Goal: Register for event/course

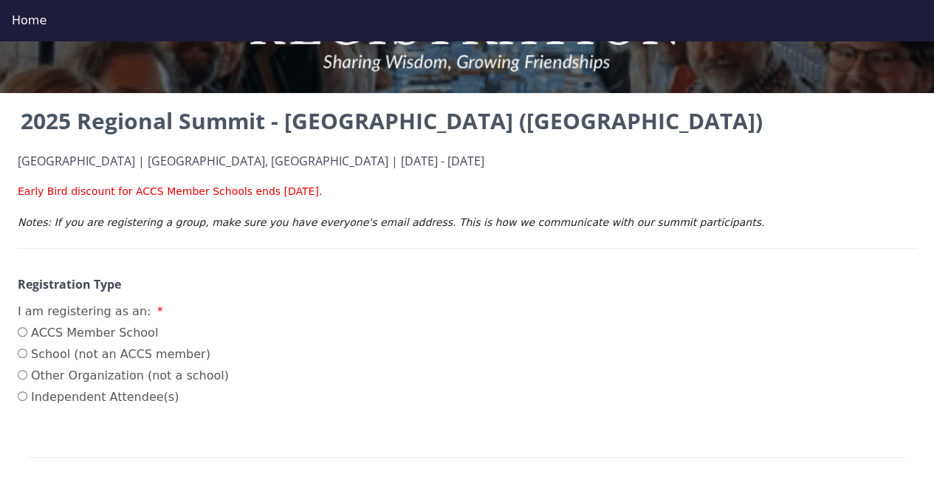
scroll to position [148, 0]
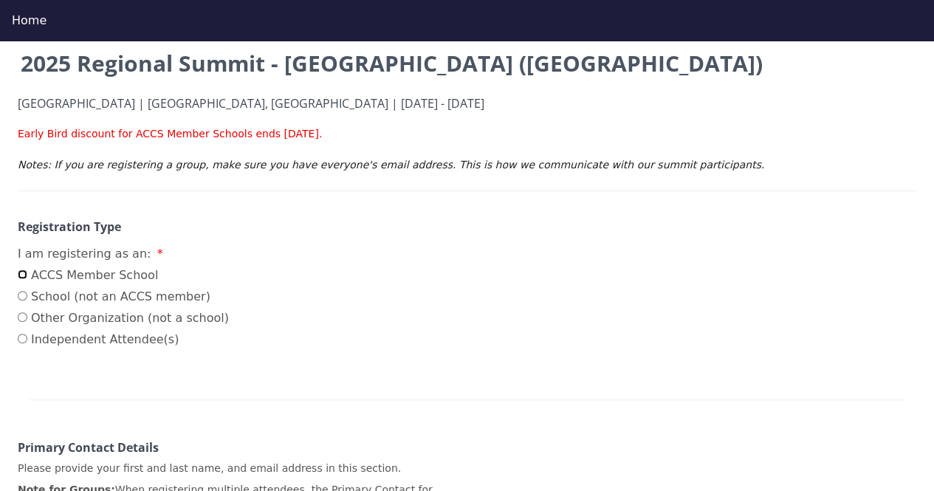
click at [22, 278] on input "ACCS Member School" at bounding box center [23, 274] width 10 height 10
radio input "true"
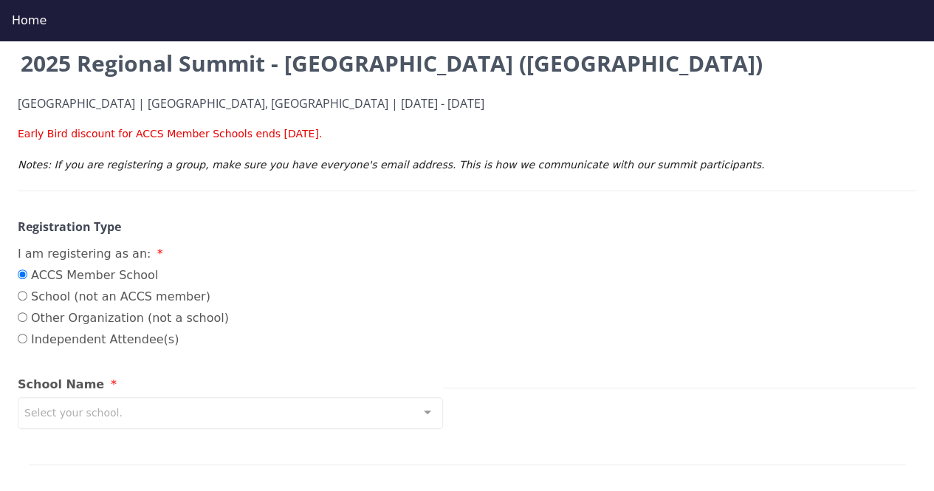
click at [116, 415] on div "Select your school." at bounding box center [230, 413] width 425 height 32
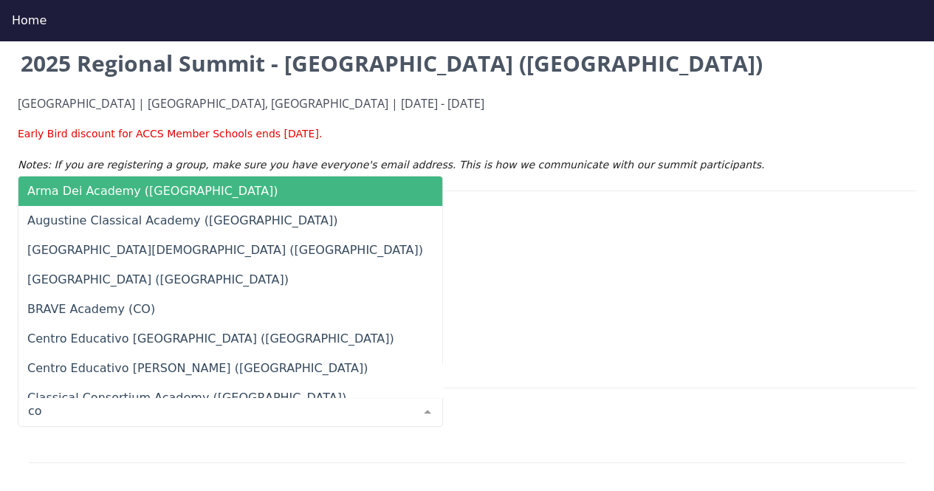
type input "cov"
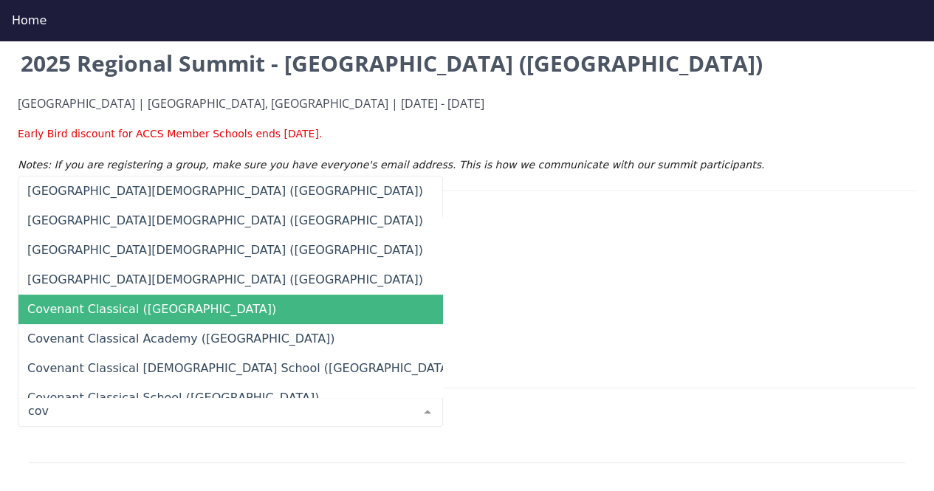
scroll to position [399, 0]
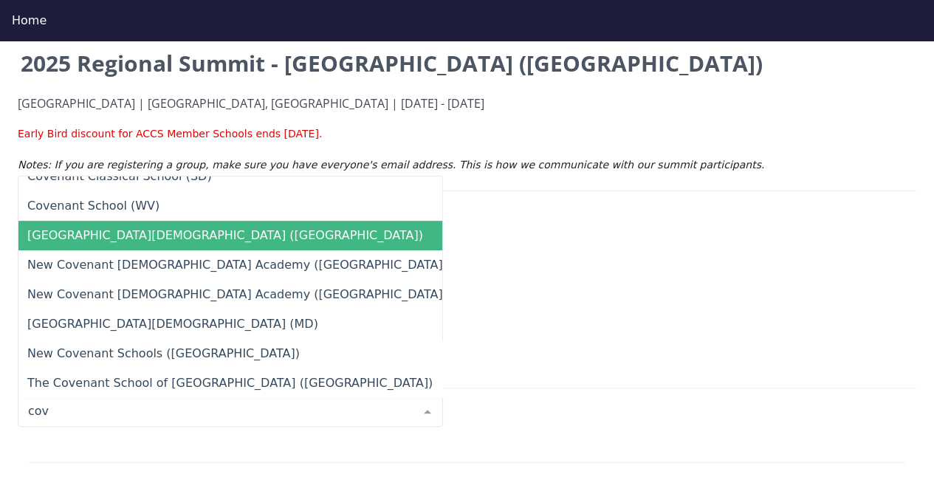
click at [126, 221] on span "[GEOGRAPHIC_DATA][DEMOGRAPHIC_DATA] ([GEOGRAPHIC_DATA])" at bounding box center [241, 236] width 447 height 30
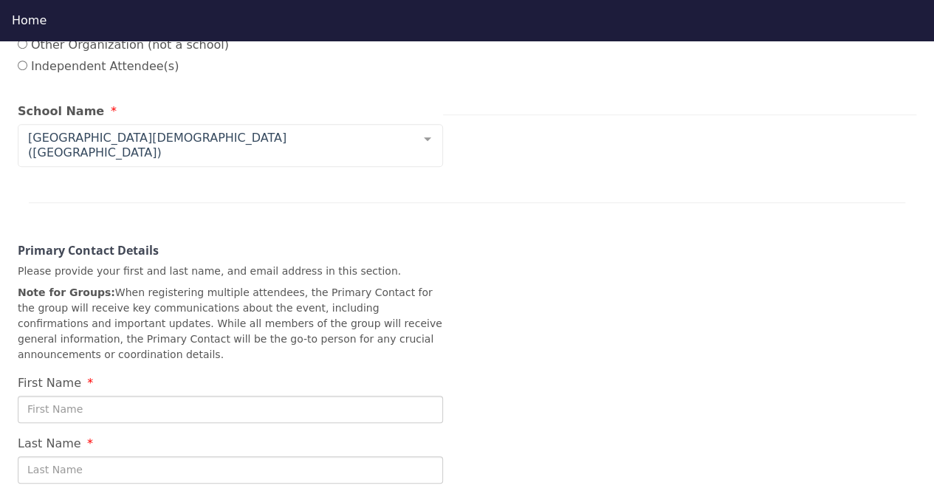
scroll to position [443, 0]
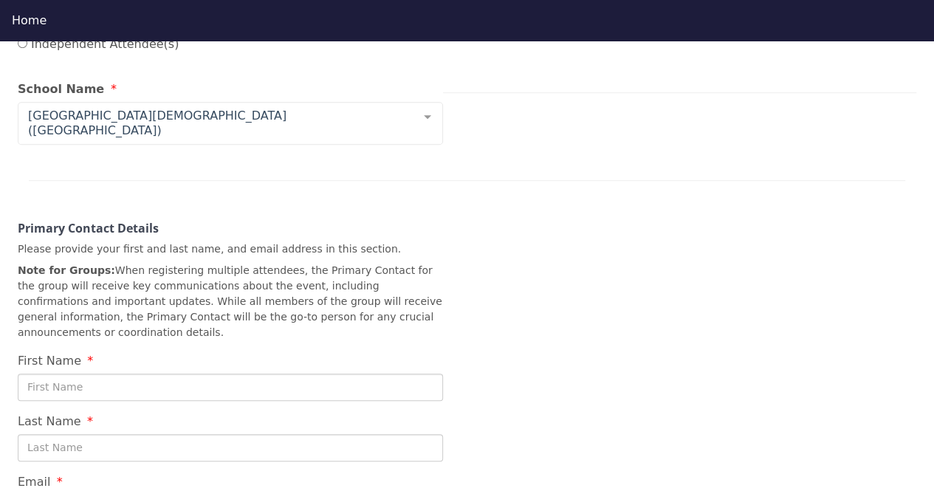
click at [92, 373] on input "First Name" at bounding box center [230, 386] width 425 height 27
click at [52, 373] on input "First Name" at bounding box center [230, 386] width 425 height 27
type input "j"
type input "[PERSON_NAME]"
type input "Niehls"
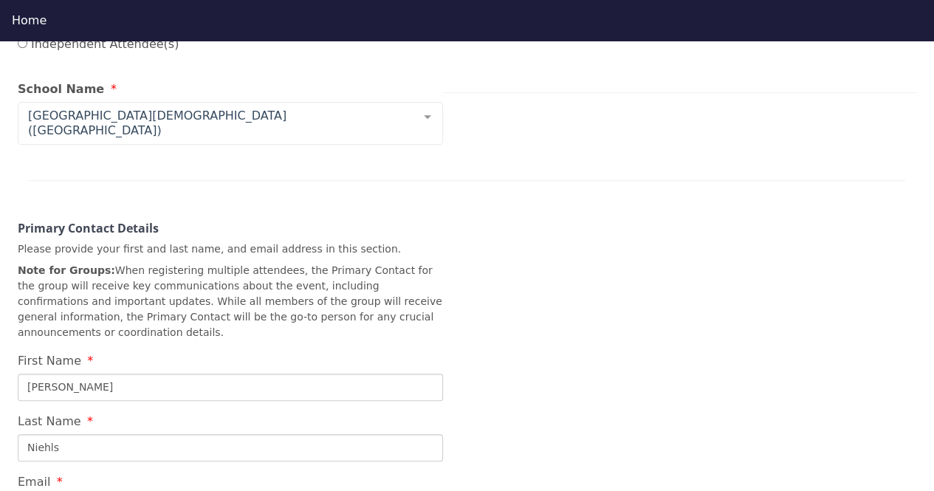
scroll to position [1, 0]
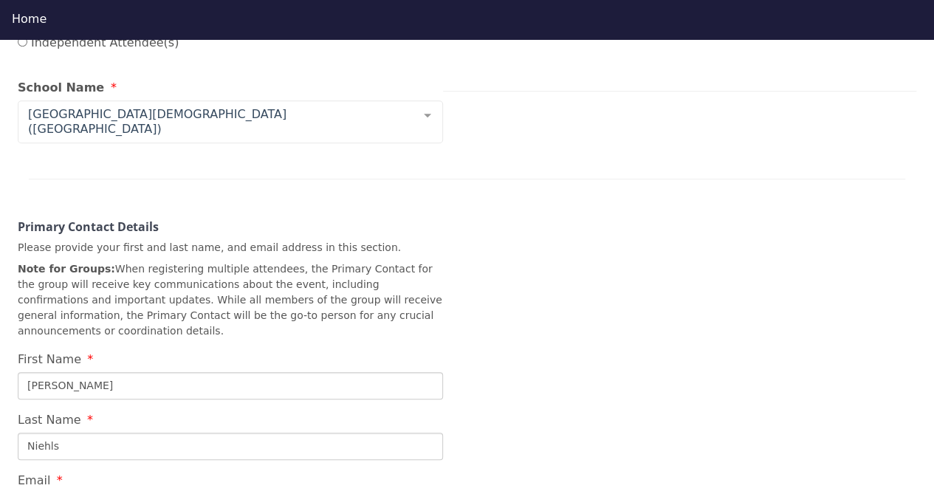
type input "[EMAIL_ADDRESS][DOMAIN_NAME]"
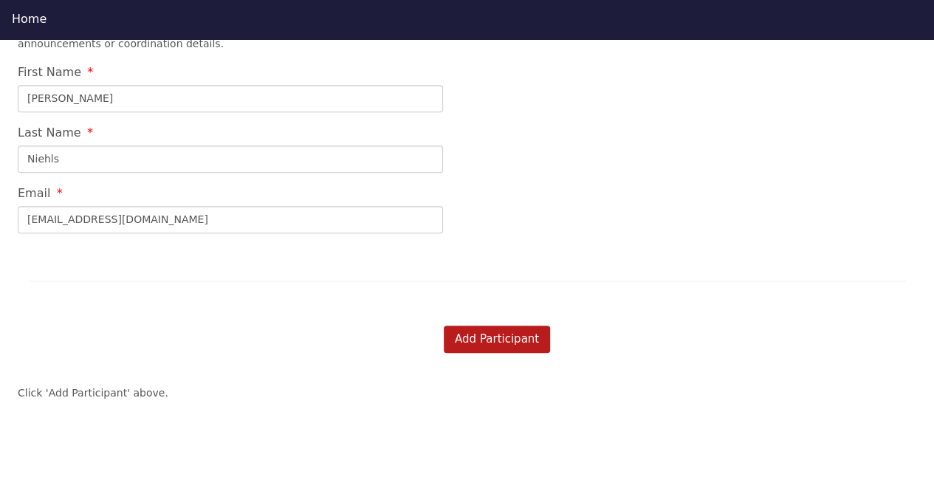
scroll to position [738, 0]
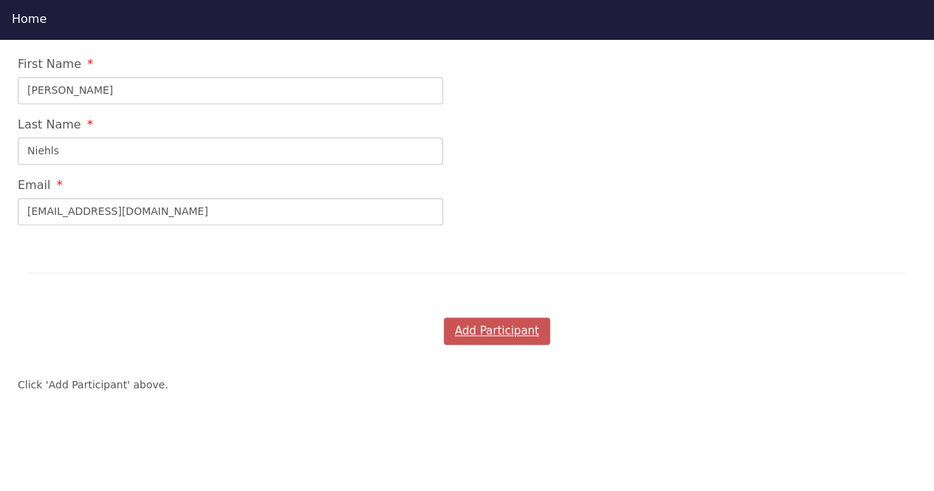
click at [520, 317] on button "Add Participant" at bounding box center [497, 330] width 106 height 27
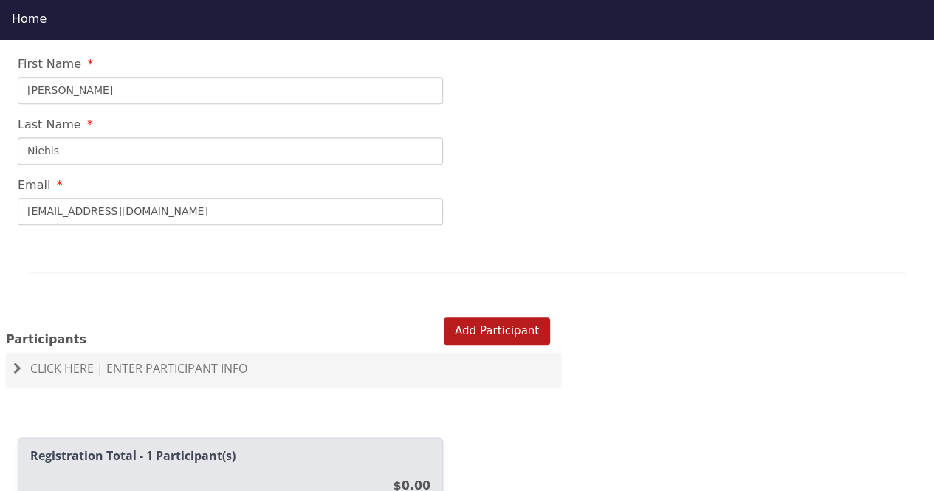
click at [86, 360] on span "Click Here | Enter Participant Info" at bounding box center [138, 368] width 217 height 16
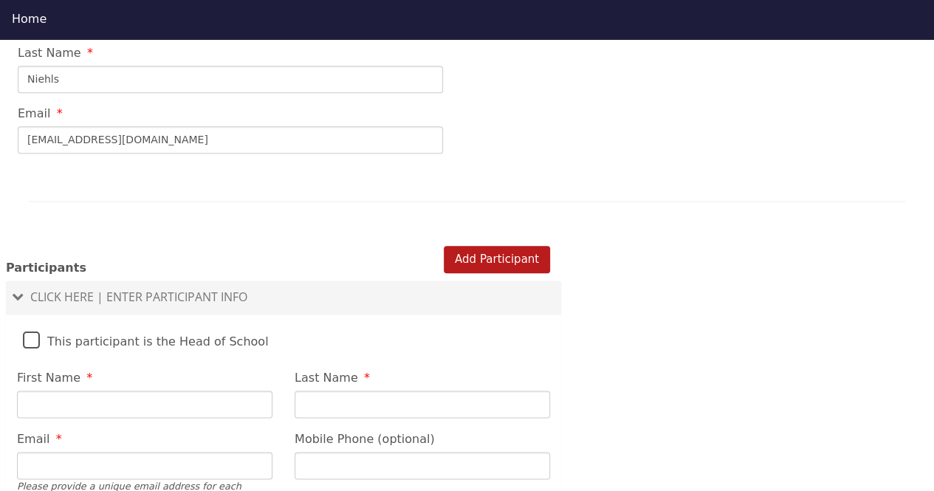
scroll to position [886, 0]
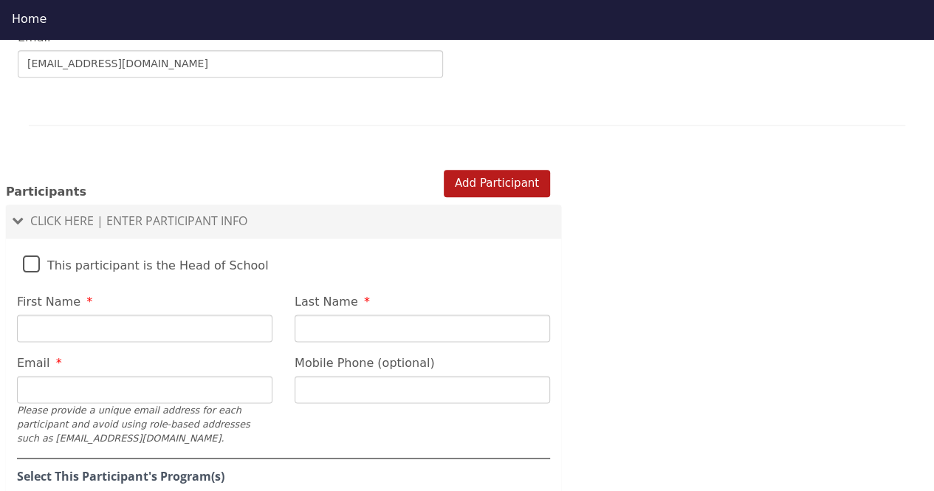
click at [69, 213] on span "Click Here | Enter Participant Info" at bounding box center [138, 221] width 217 height 16
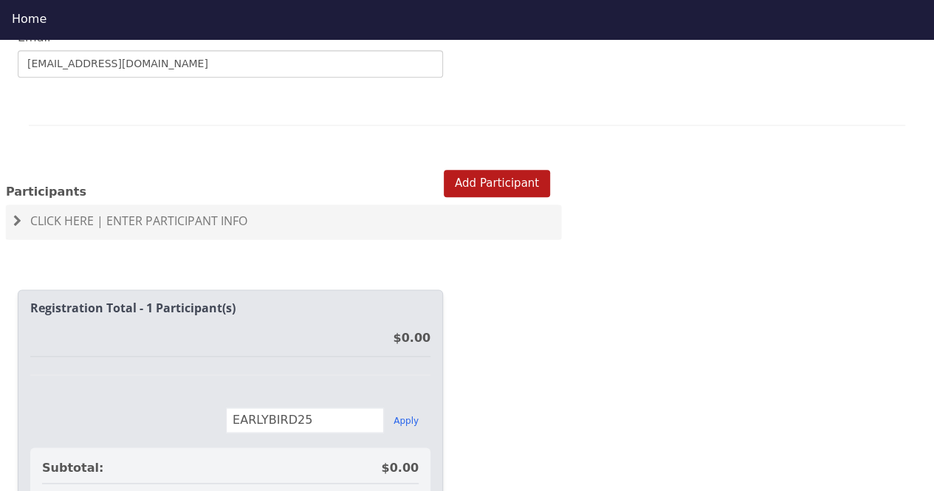
click at [69, 213] on span "Click Here | Enter Participant Info" at bounding box center [138, 221] width 217 height 16
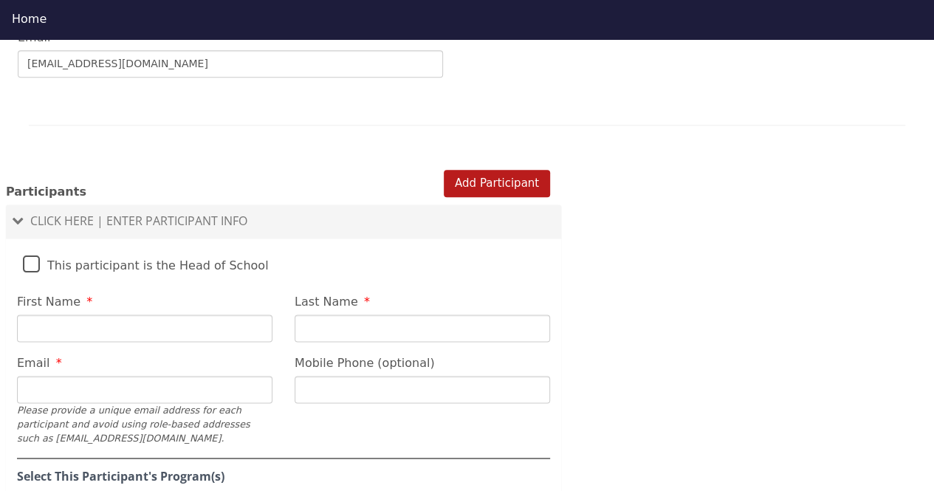
click at [32, 246] on label "This participant is the Head of School" at bounding box center [146, 262] width 246 height 32
click at [0, 0] on input "This participant is the Head of School" at bounding box center [0, 0] width 0 height 0
click at [28, 246] on label "This participant is the Head of School" at bounding box center [146, 262] width 246 height 32
click at [0, 0] on input "This participant is the Head of School" at bounding box center [0, 0] width 0 height 0
click at [65, 314] on input "First Name" at bounding box center [144, 327] width 255 height 27
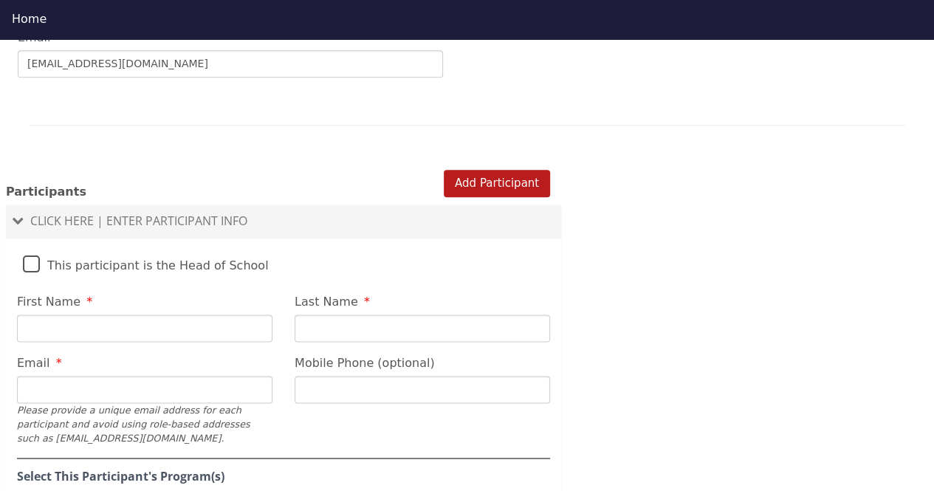
drag, startPoint x: 23, startPoint y: 232, endPoint x: 31, endPoint y: 237, distance: 9.2
click at [23, 246] on label "This participant is the Head of School" at bounding box center [146, 262] width 246 height 32
click at [0, 0] on input "This participant is the Head of School" at bounding box center [0, 0] width 0 height 0
click at [78, 314] on input "First Name" at bounding box center [144, 327] width 255 height 27
type input "[PERSON_NAME]"
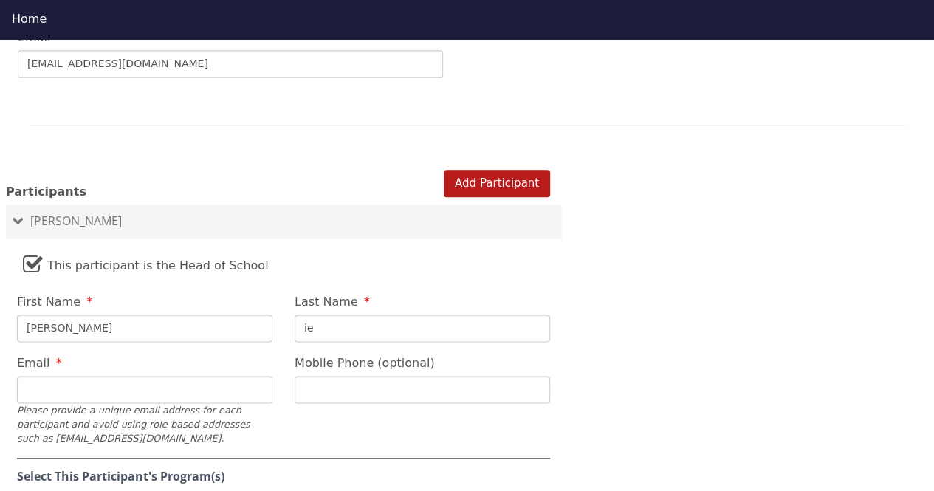
type input "i"
type input "Niehls"
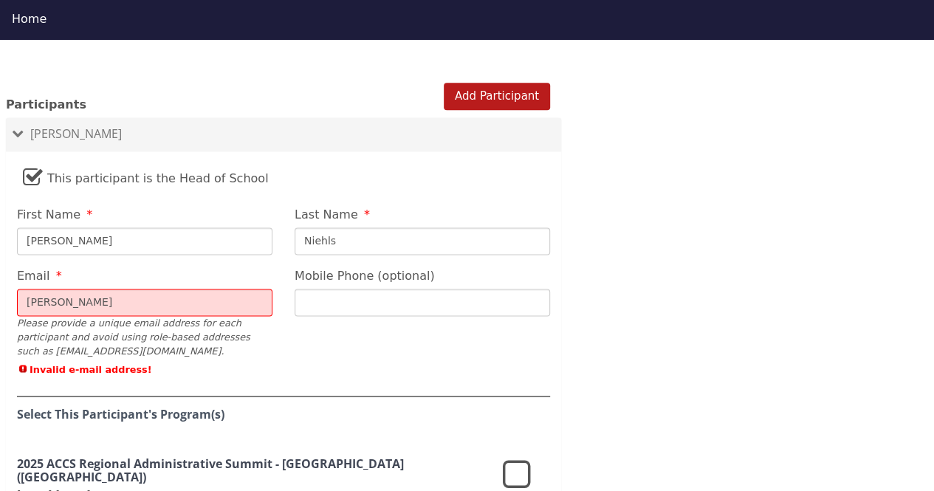
scroll to position [1033, 0]
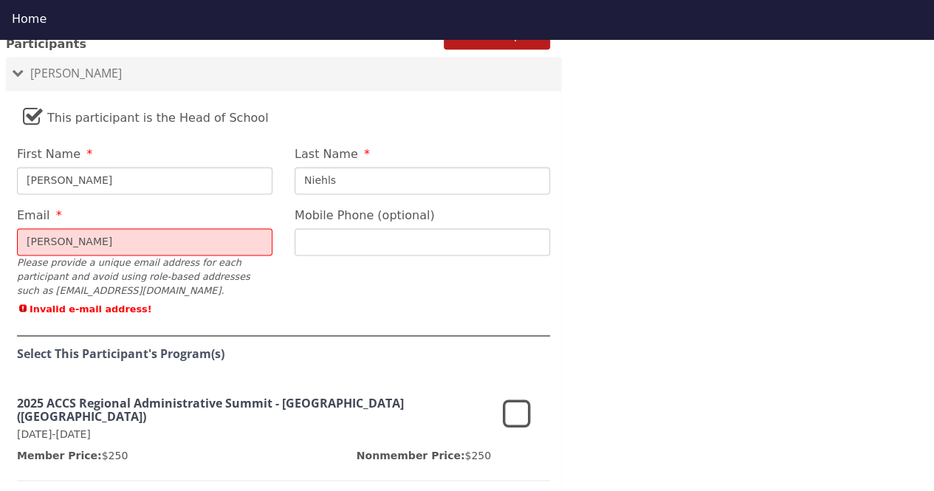
type input "[EMAIL_ADDRESS][DOMAIN_NAME]"
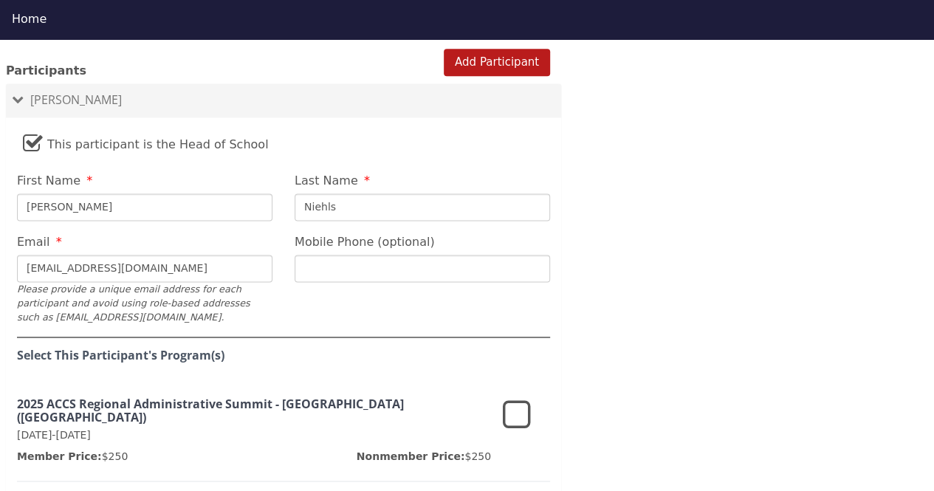
scroll to position [895, 0]
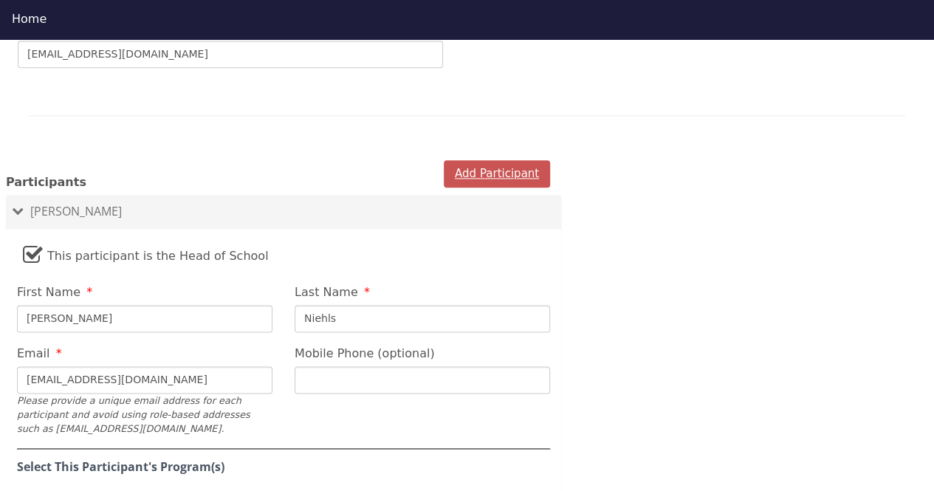
click at [536, 160] on button "Add Participant" at bounding box center [497, 173] width 106 height 27
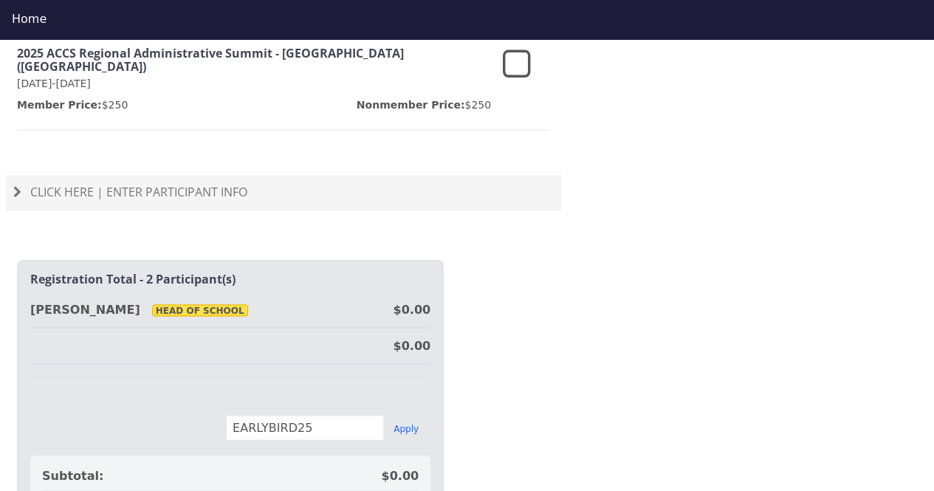
scroll to position [1216, 0]
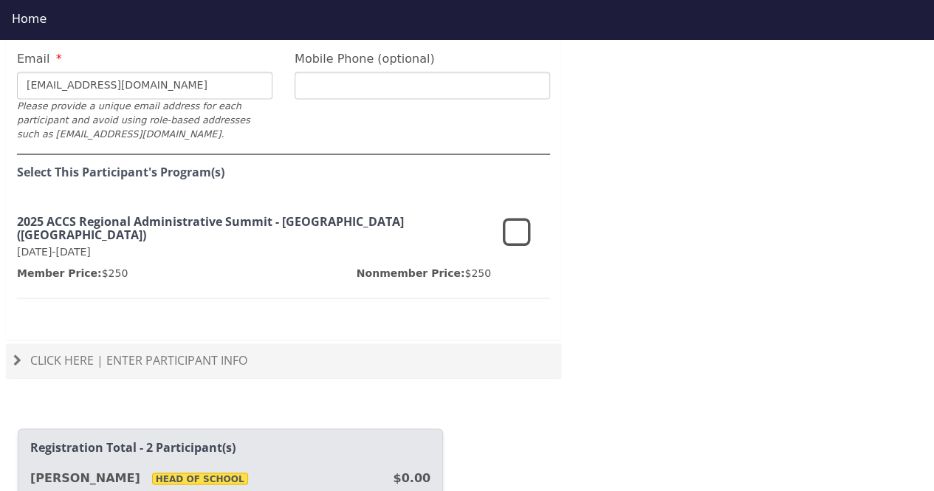
click at [199, 351] on span "Click Here | Enter Participant Info" at bounding box center [138, 359] width 217 height 16
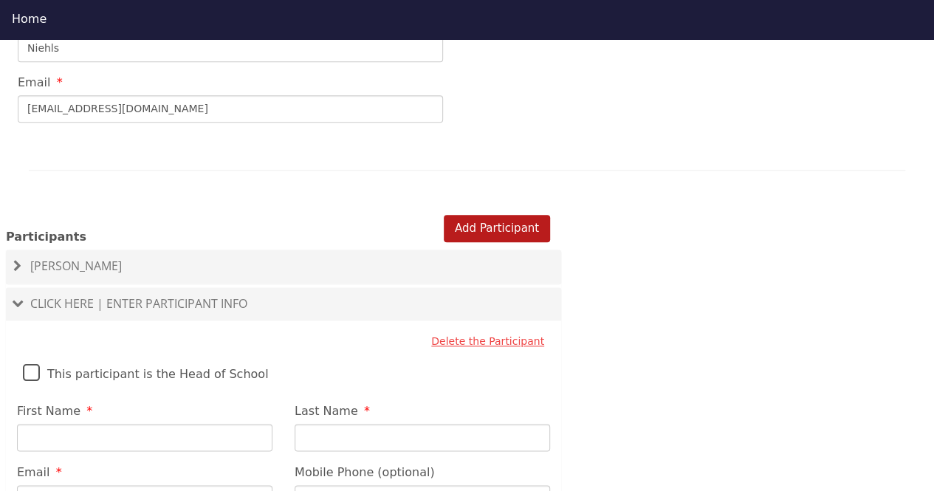
scroll to position [847, 0]
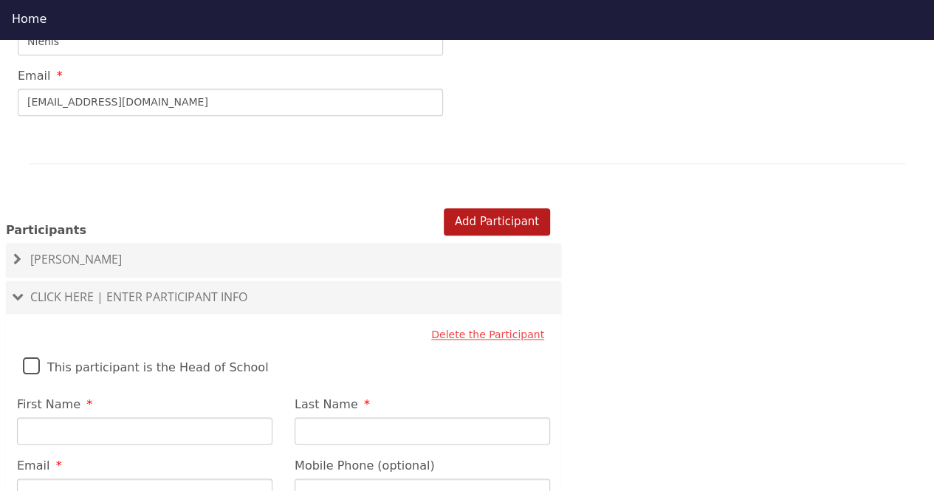
click at [83, 417] on input "First Name" at bounding box center [144, 430] width 255 height 27
type input "[PERSON_NAME]"
drag, startPoint x: 52, startPoint y: 398, endPoint x: 123, endPoint y: 402, distance: 71.7
click at [123, 417] on input "[PERSON_NAME]" at bounding box center [144, 430] width 255 height 27
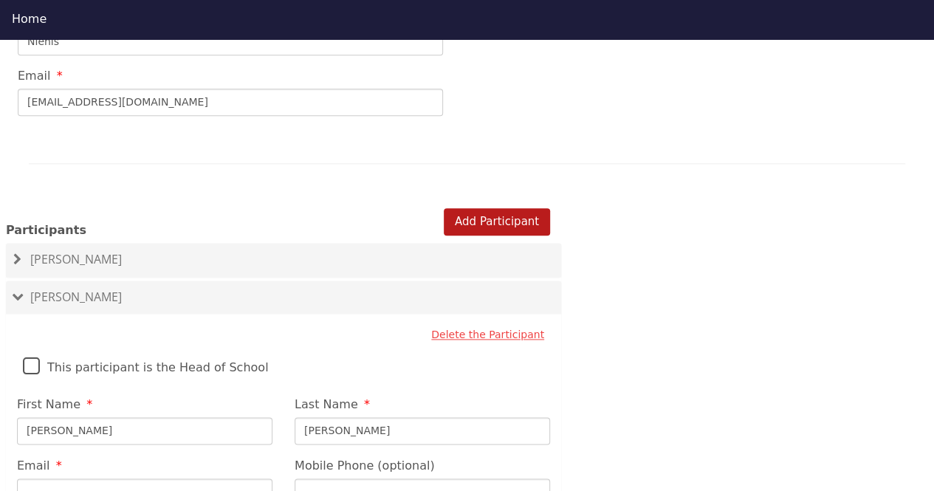
type input "[PERSON_NAME]"
click at [124, 478] on input "Email" at bounding box center [144, 491] width 255 height 27
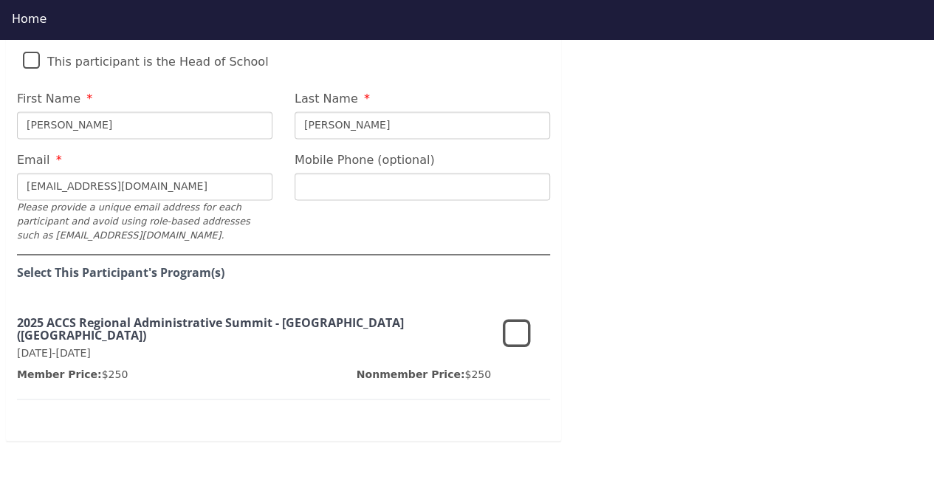
scroll to position [1216, 0]
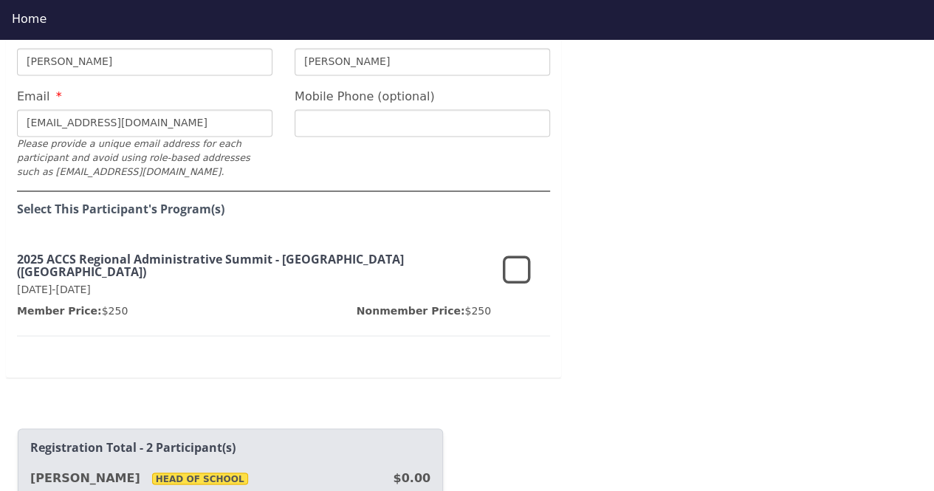
type input "[EMAIL_ADDRESS][DOMAIN_NAME]"
click at [525, 252] on icon at bounding box center [517, 269] width 28 height 35
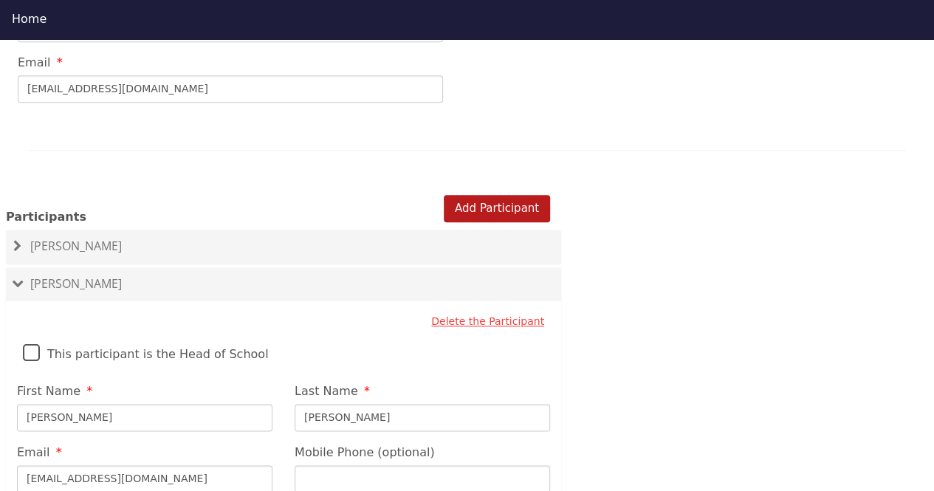
scroll to position [921, 0]
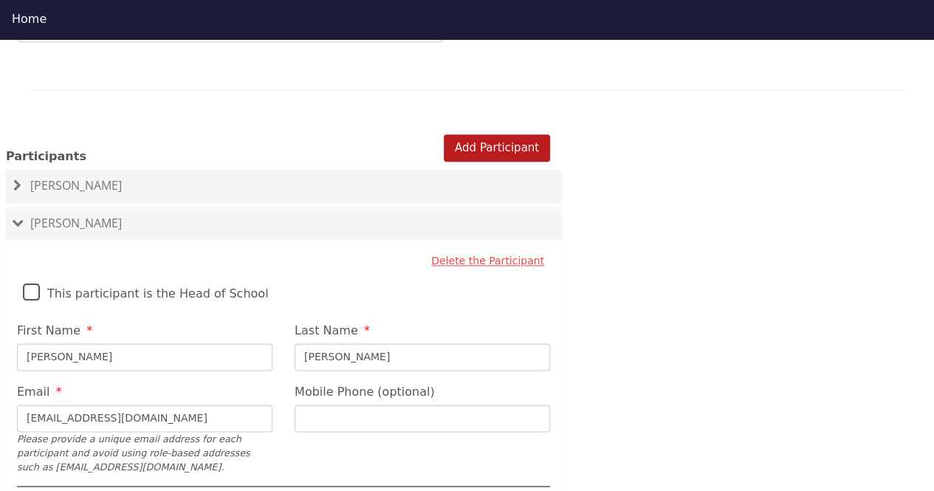
click at [74, 177] on span "[PERSON_NAME]" at bounding box center [76, 185] width 92 height 16
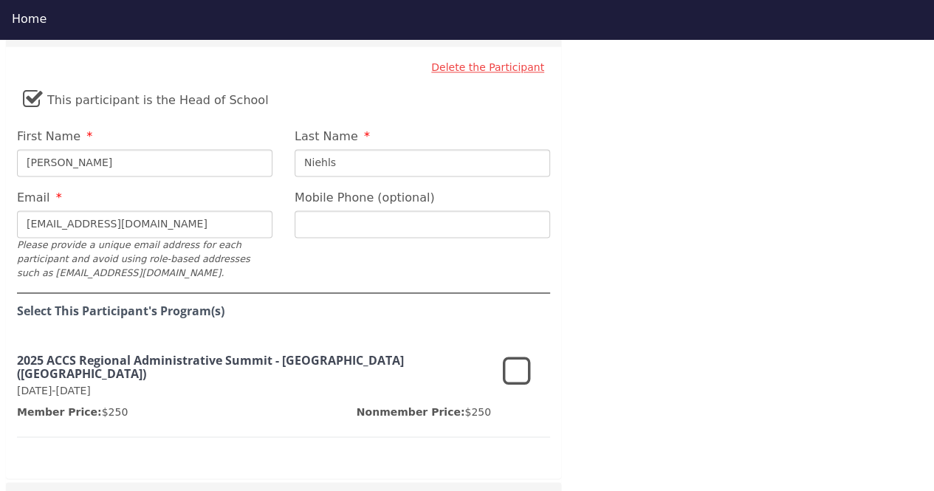
scroll to position [1142, 0]
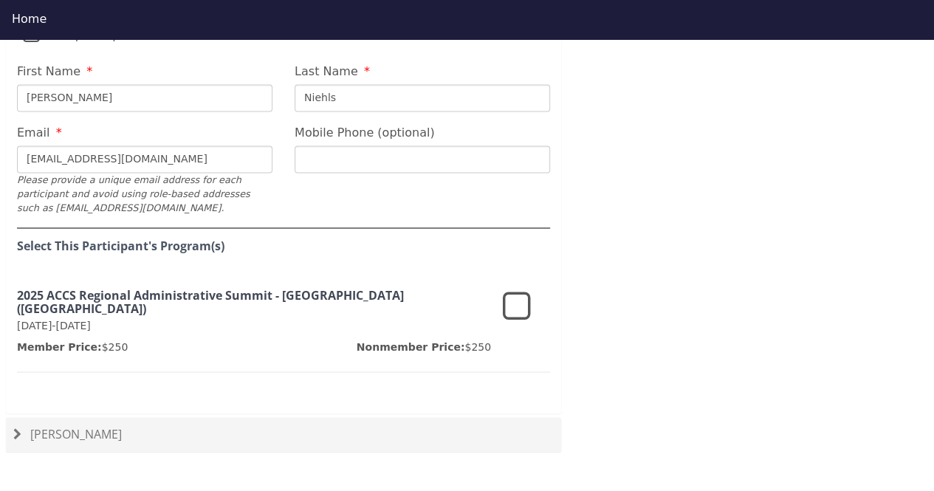
click at [520, 289] on icon at bounding box center [517, 306] width 28 height 35
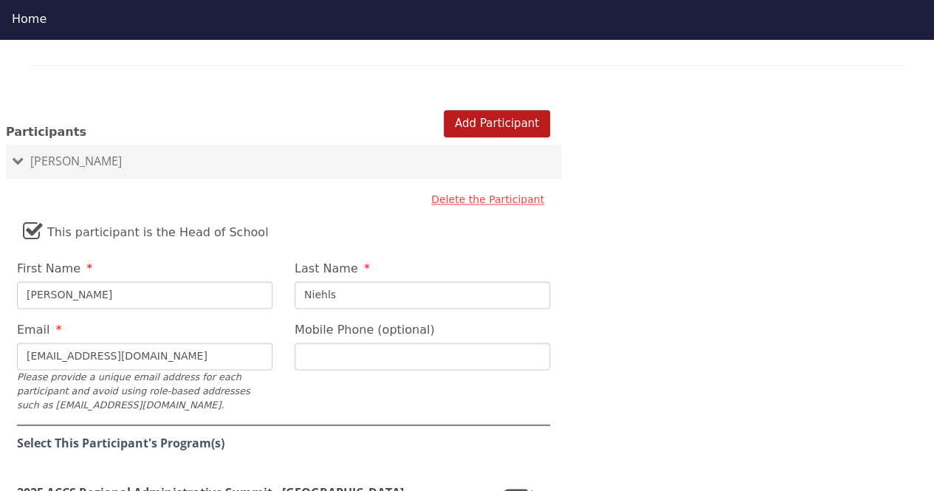
scroll to position [773, 0]
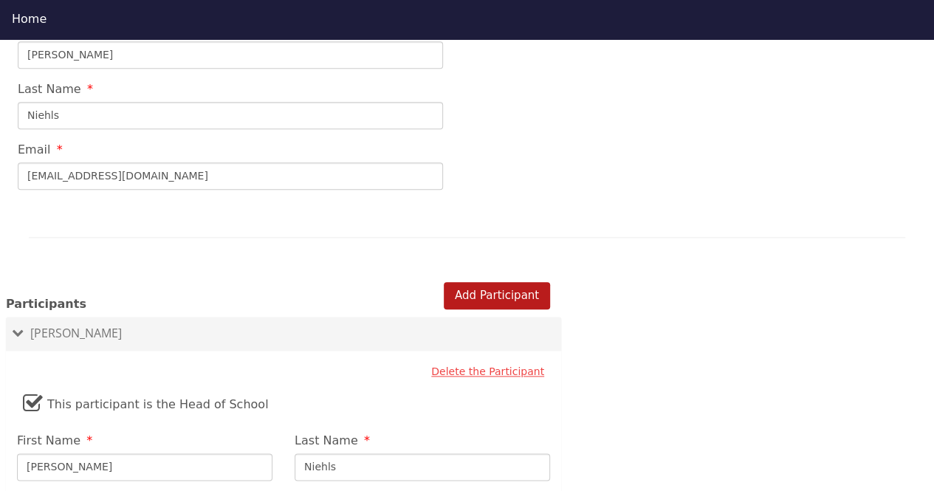
click at [523, 294] on div at bounding box center [283, 294] width 555 height 1
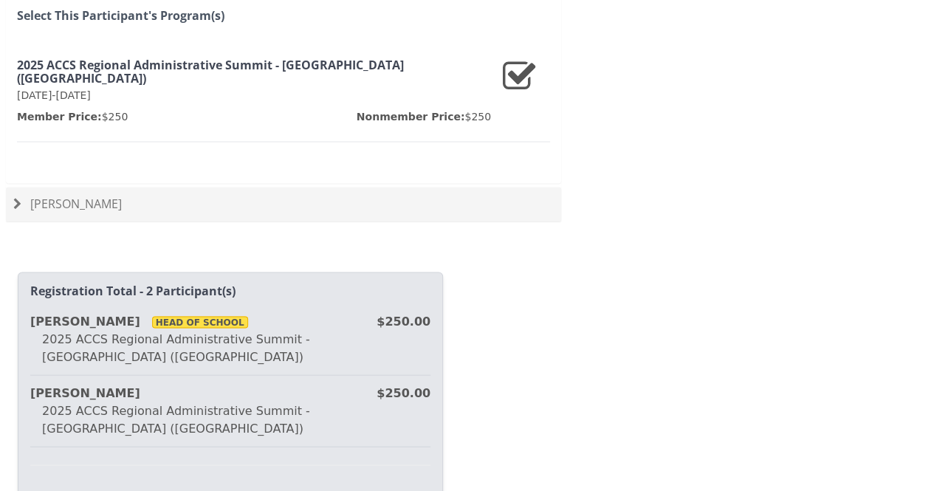
scroll to position [1423, 0]
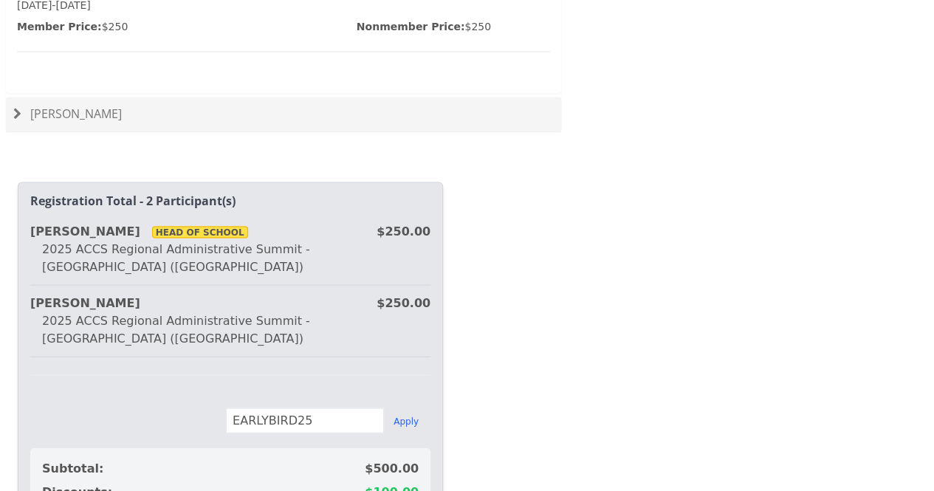
click at [28, 107] on h4 "[PERSON_NAME]" at bounding box center [283, 113] width 540 height 13
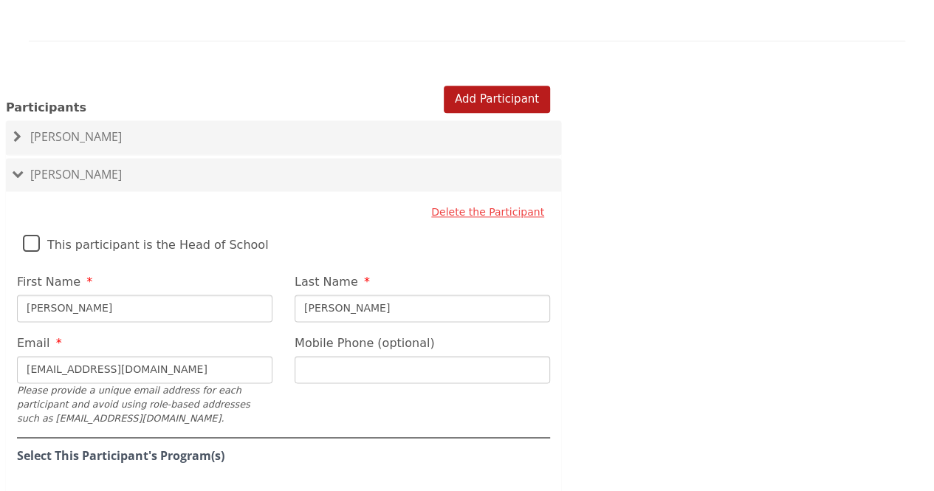
scroll to position [833, 0]
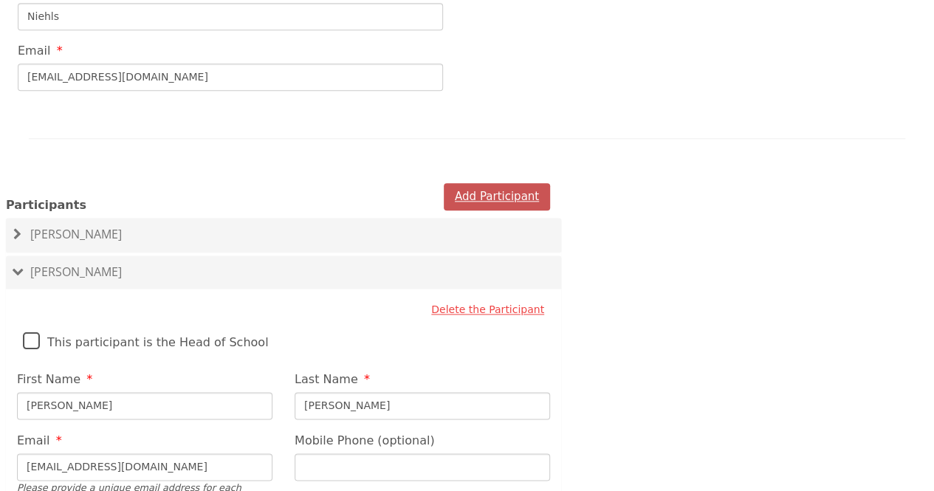
click at [494, 183] on button "Add Participant" at bounding box center [497, 196] width 106 height 27
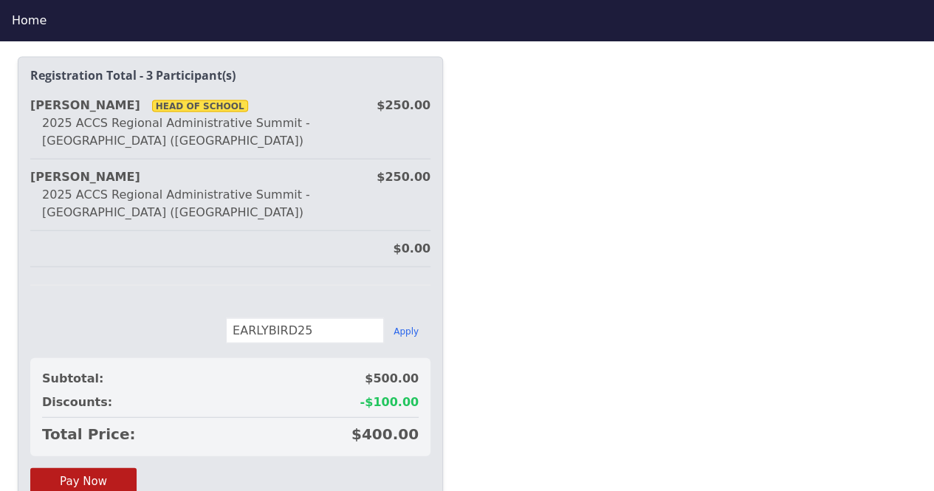
scroll to position [1663, 0]
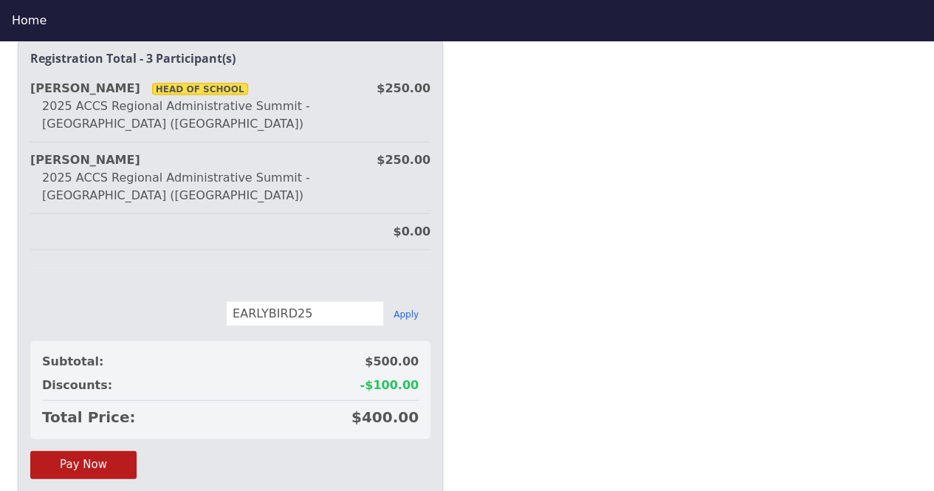
drag, startPoint x: 354, startPoint y: 229, endPoint x: 196, endPoint y: 238, distance: 158.2
click at [196, 301] on div "EARLYBIRD25 Apply" at bounding box center [230, 313] width 400 height 25
type input "HALFTIME"
click at [404, 308] on button "Apply" at bounding box center [405, 314] width 25 height 12
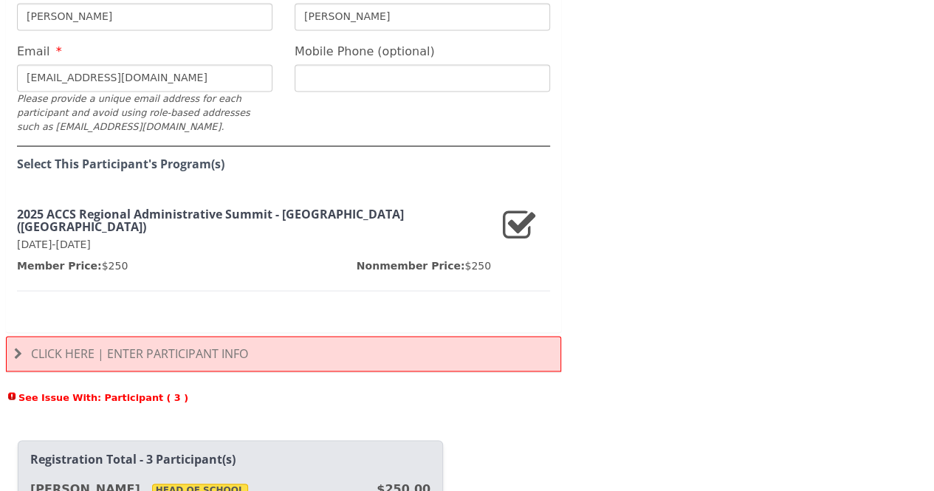
scroll to position [1213, 0]
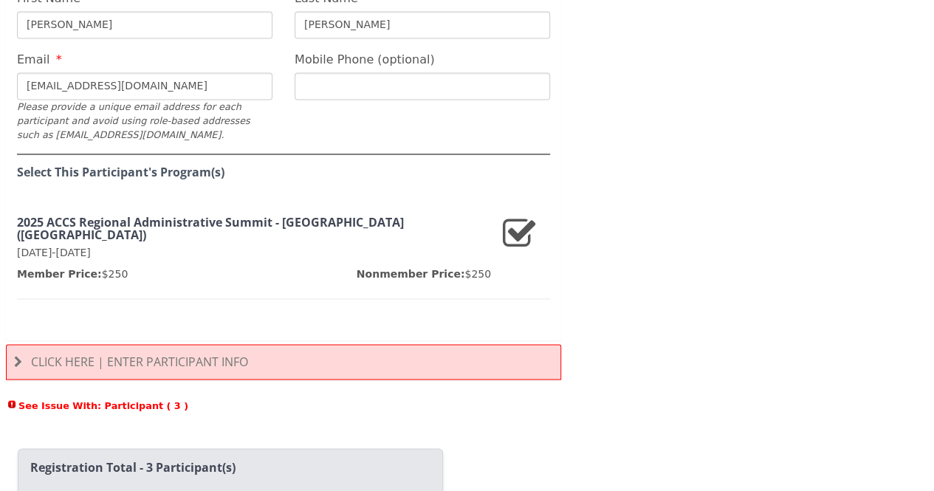
click at [217, 353] on span "Click Here | Enter Participant Info" at bounding box center [139, 361] width 217 height 16
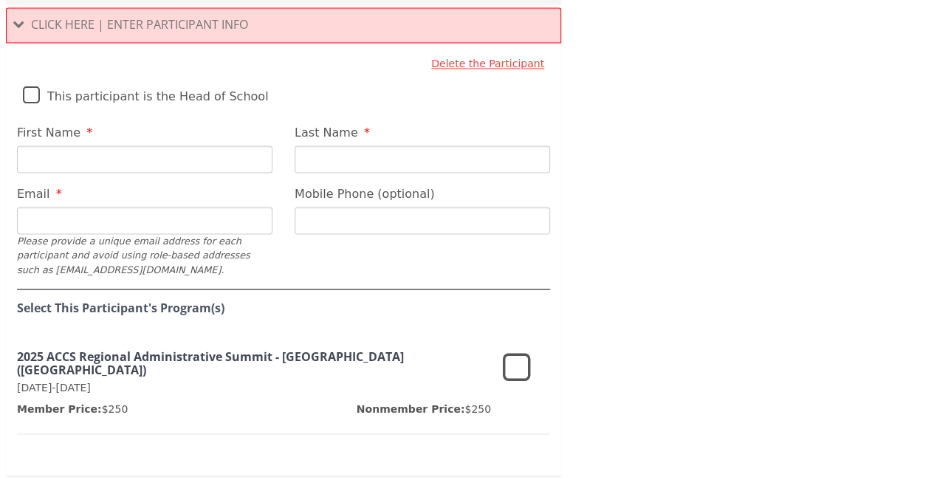
scroll to position [992, 0]
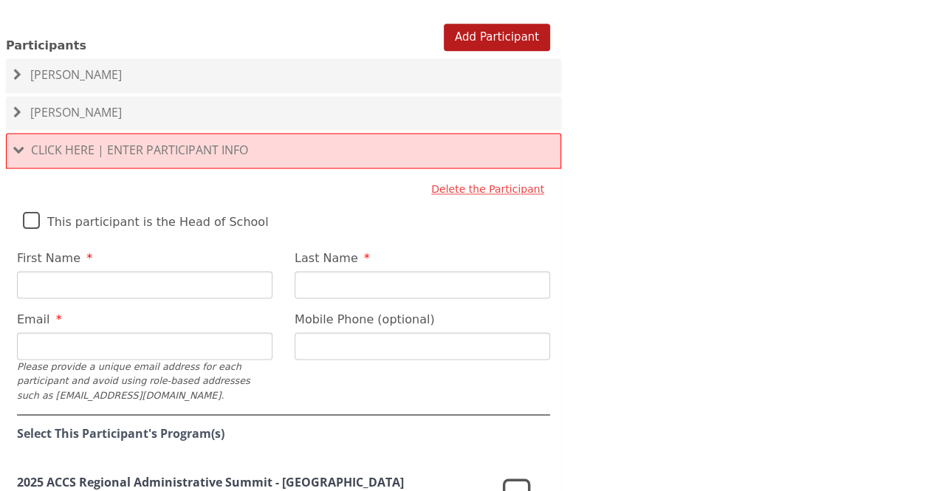
click at [232, 271] on input "First Name" at bounding box center [144, 284] width 255 height 27
drag, startPoint x: 235, startPoint y: 247, endPoint x: 0, endPoint y: 255, distance: 234.8
click at [0, 255] on div "Add Participant Participants [PERSON_NAME] Delete the Participant This particip…" at bounding box center [283, 326] width 567 height 640
type input "b"
type input "[PERSON_NAME]"
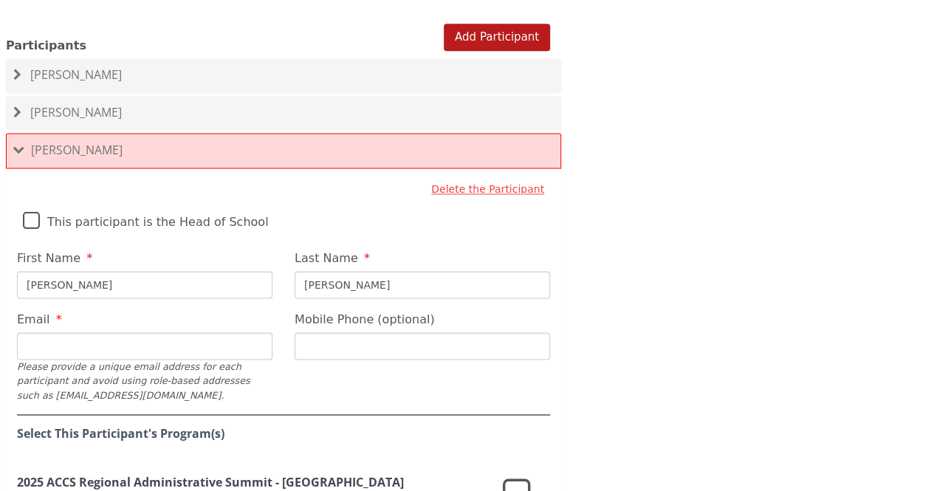
type input "[PERSON_NAME]"
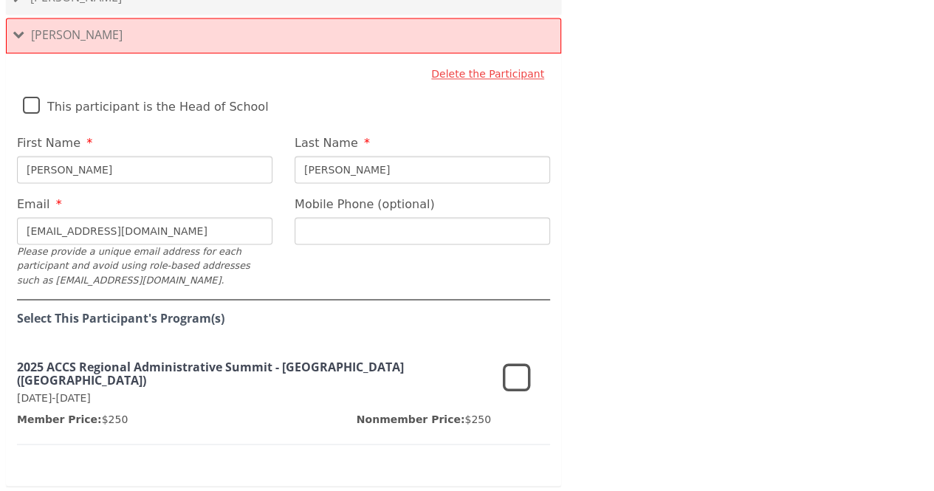
scroll to position [1140, 0]
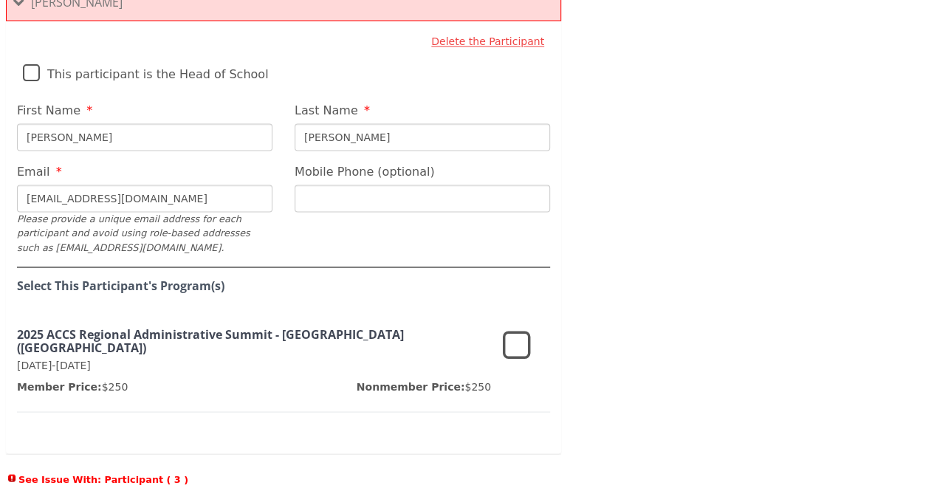
type input "[EMAIL_ADDRESS][DOMAIN_NAME]"
click at [525, 328] on icon at bounding box center [517, 345] width 28 height 35
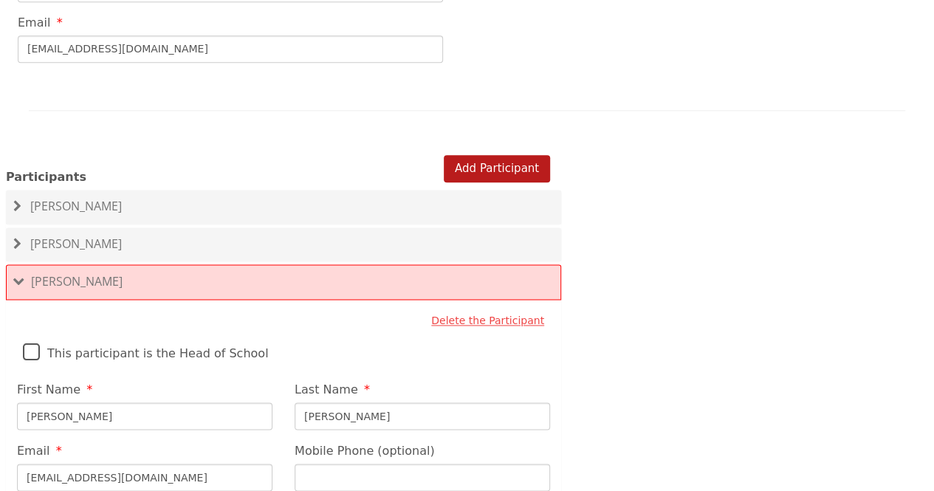
scroll to position [844, 0]
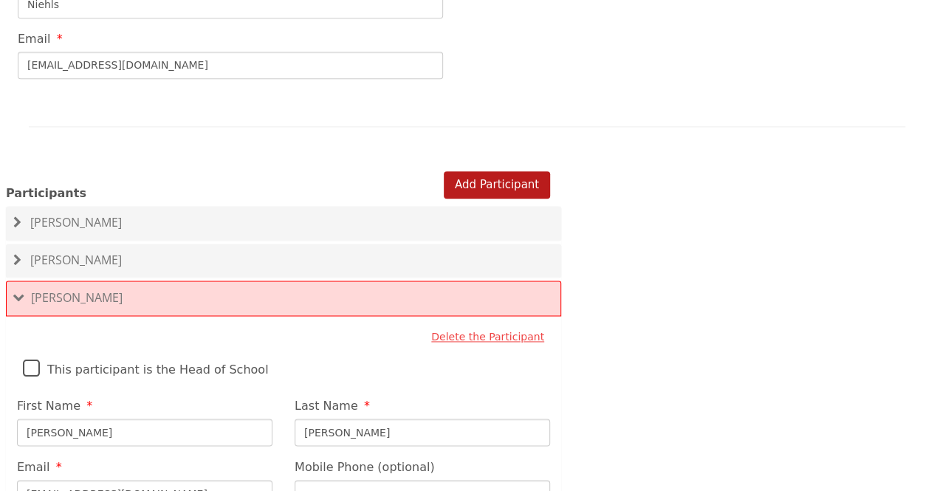
click at [65, 252] on span "[PERSON_NAME]" at bounding box center [76, 260] width 92 height 16
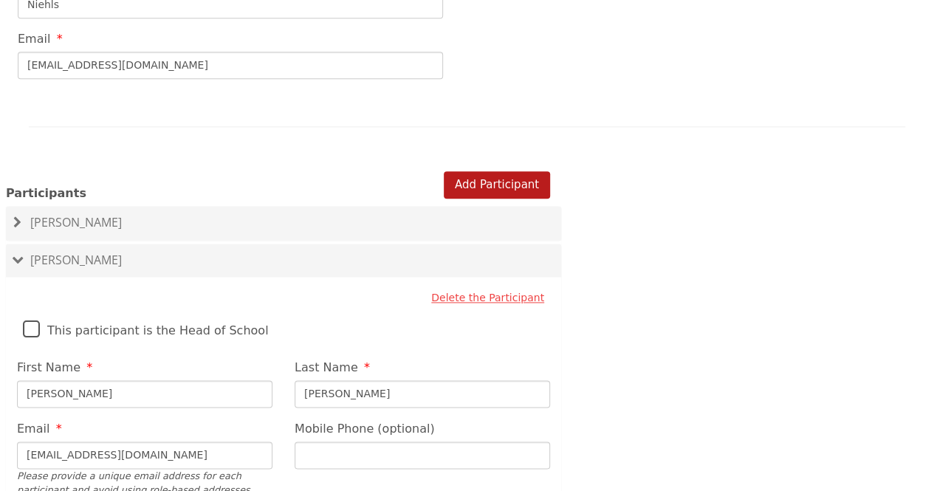
drag, startPoint x: 309, startPoint y: 361, endPoint x: 331, endPoint y: 351, distance: 23.8
click at [309, 380] on input "[PERSON_NAME]" at bounding box center [421, 393] width 255 height 27
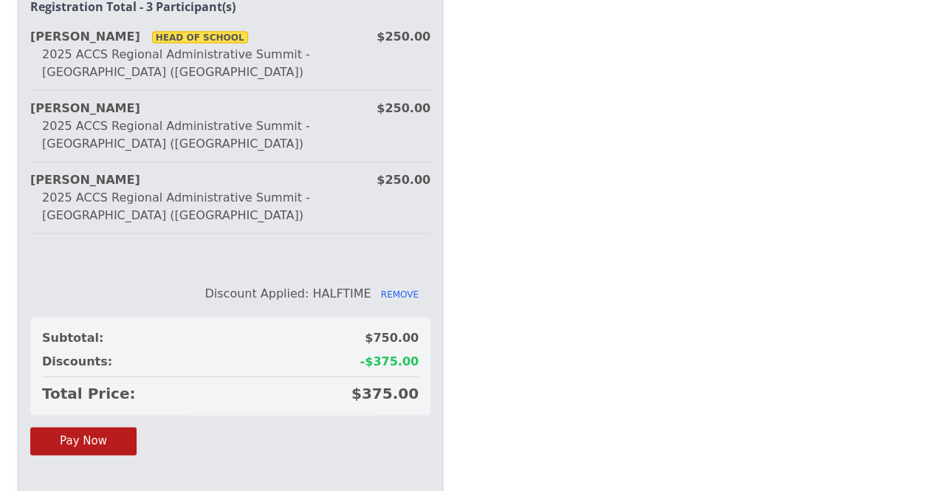
scroll to position [1674, 0]
type input "[PERSON_NAME]"
click at [530, 206] on div "2025 Regional Summit - [GEOGRAPHIC_DATA] ([GEOGRAPHIC_DATA]) [GEOGRAPHIC_DATA] …" at bounding box center [467, 245] width 934 height 491
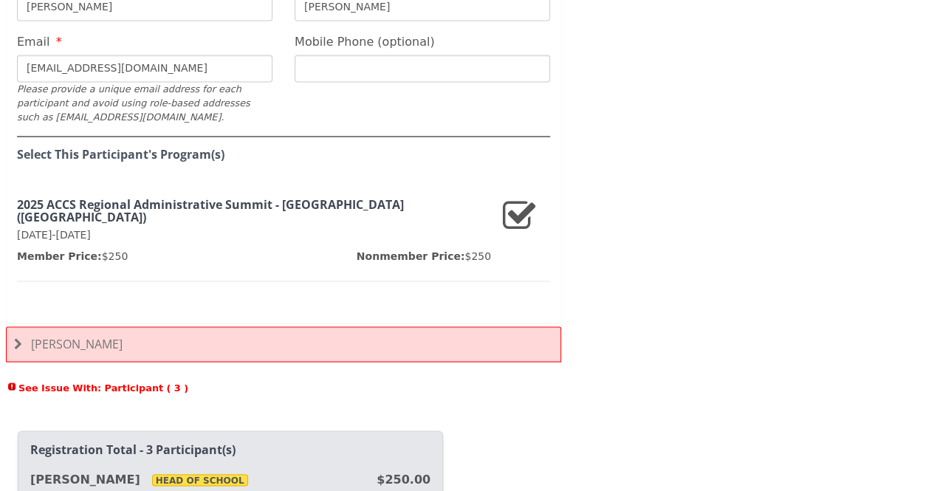
scroll to position [862, 0]
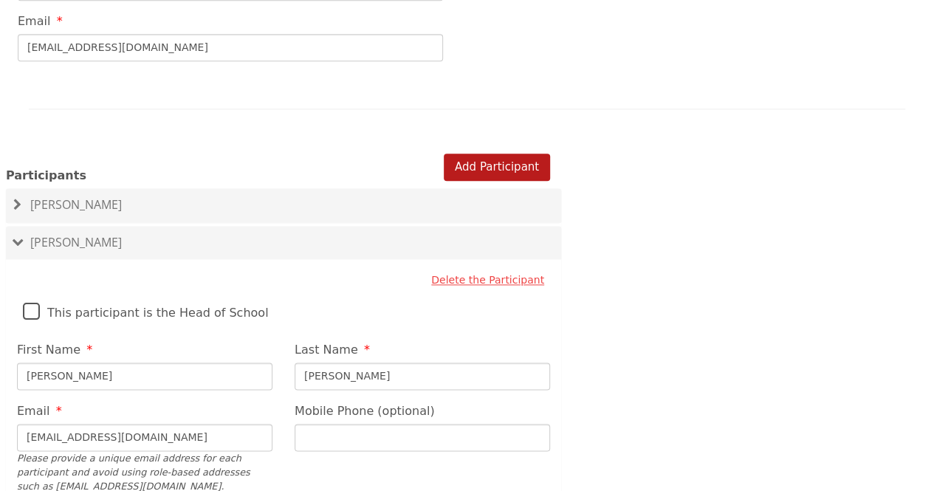
click at [66, 196] on span "[PERSON_NAME]" at bounding box center [76, 204] width 92 height 16
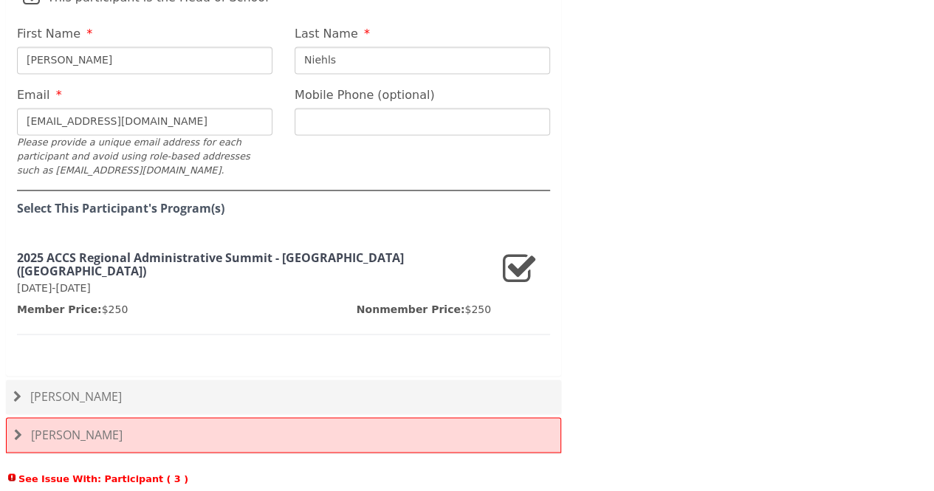
scroll to position [1157, 0]
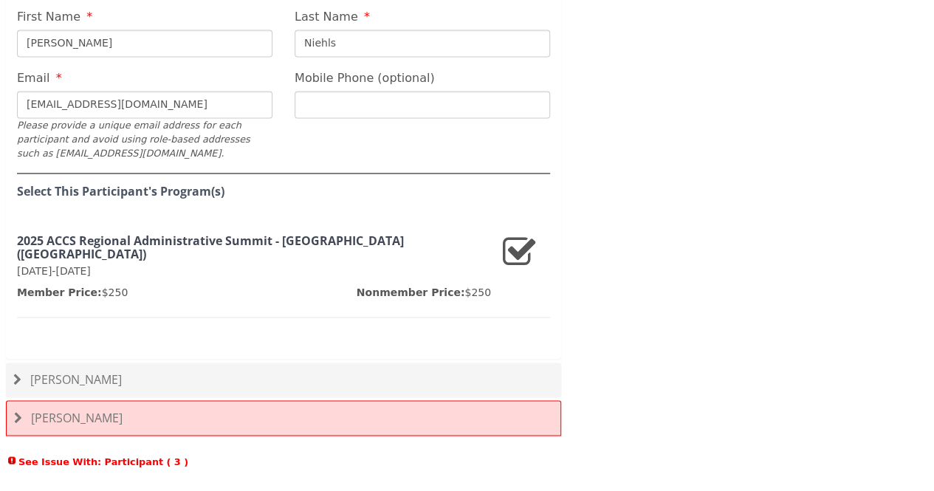
click at [94, 370] on span "[PERSON_NAME]" at bounding box center [76, 378] width 92 height 16
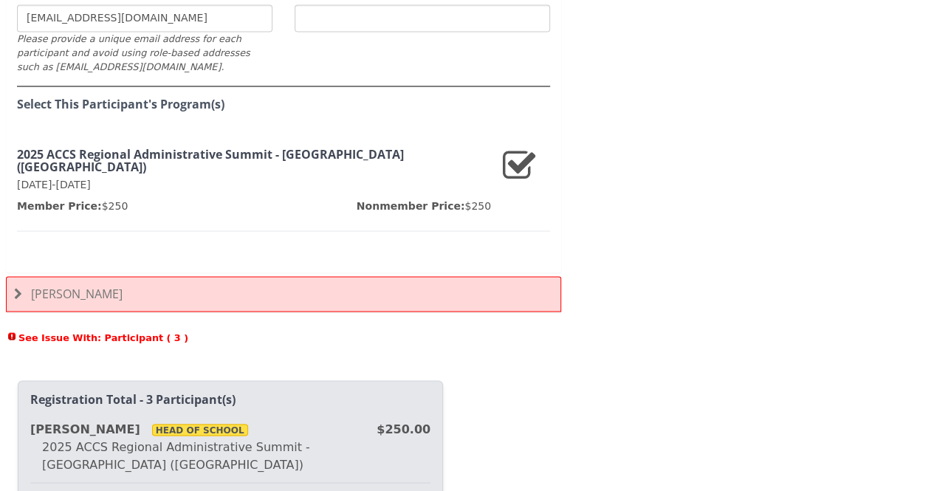
scroll to position [1305, 0]
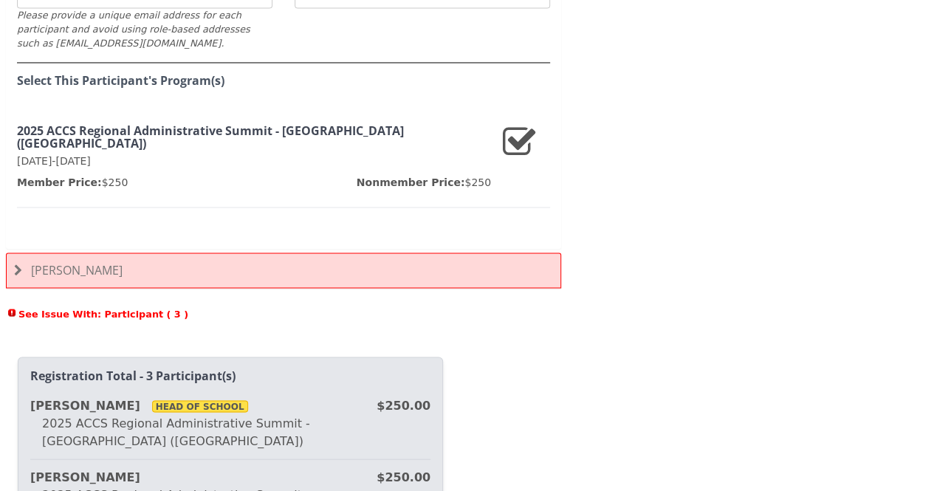
click at [65, 261] on span "[PERSON_NAME]" at bounding box center [77, 269] width 92 height 16
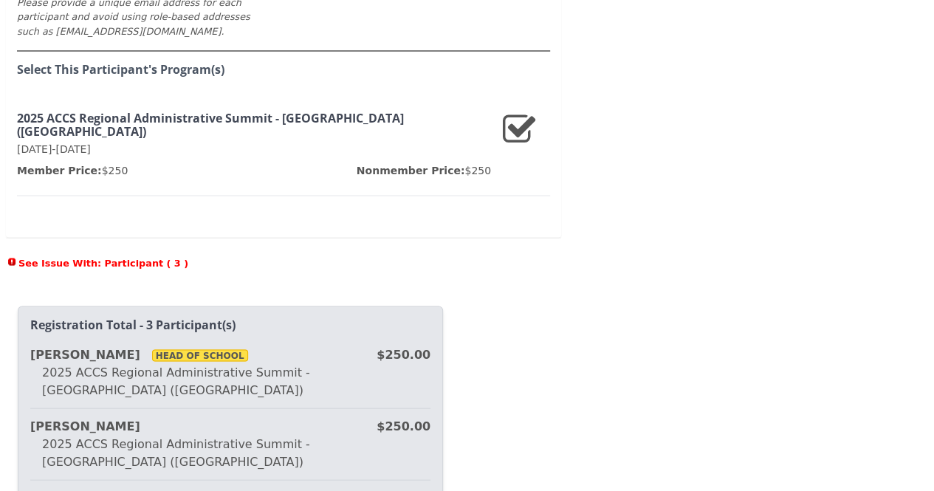
scroll to position [1379, 0]
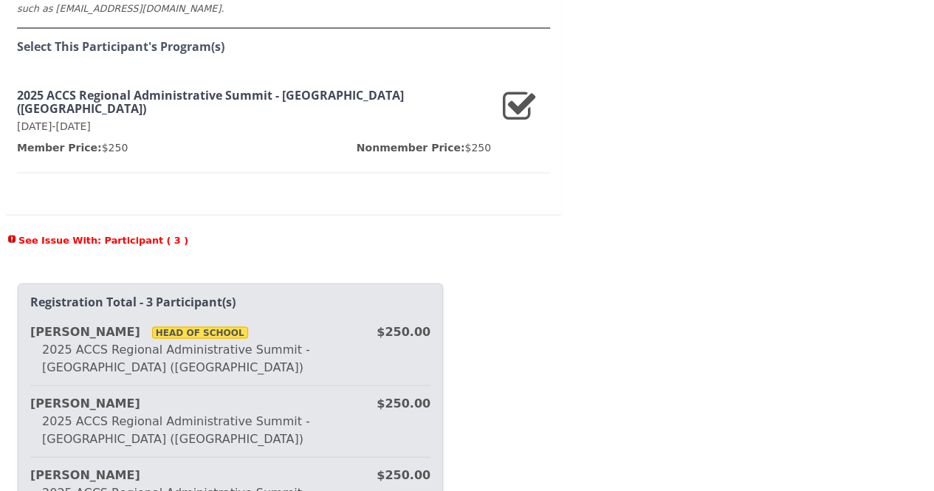
click at [109, 232] on span "See Issue With: Participant ( 3 )" at bounding box center [283, 239] width 555 height 14
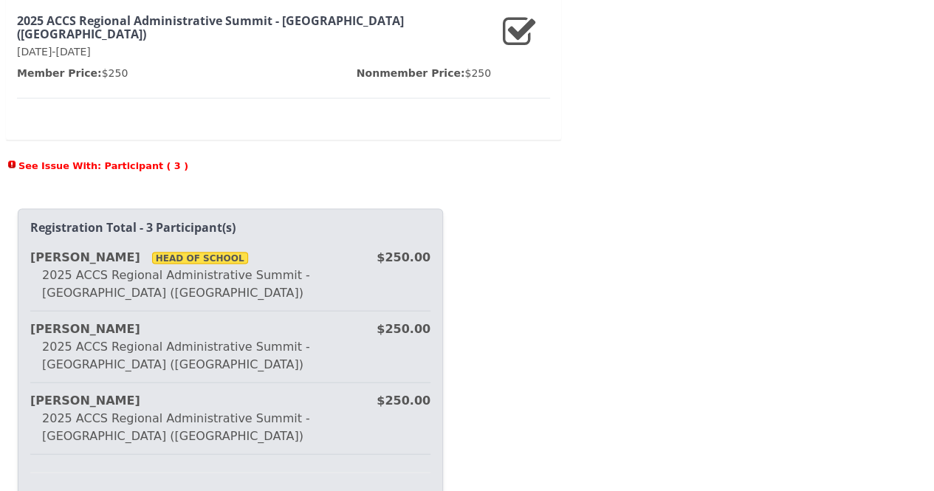
click at [63, 159] on span "See Issue With: Participant ( 3 )" at bounding box center [283, 166] width 555 height 14
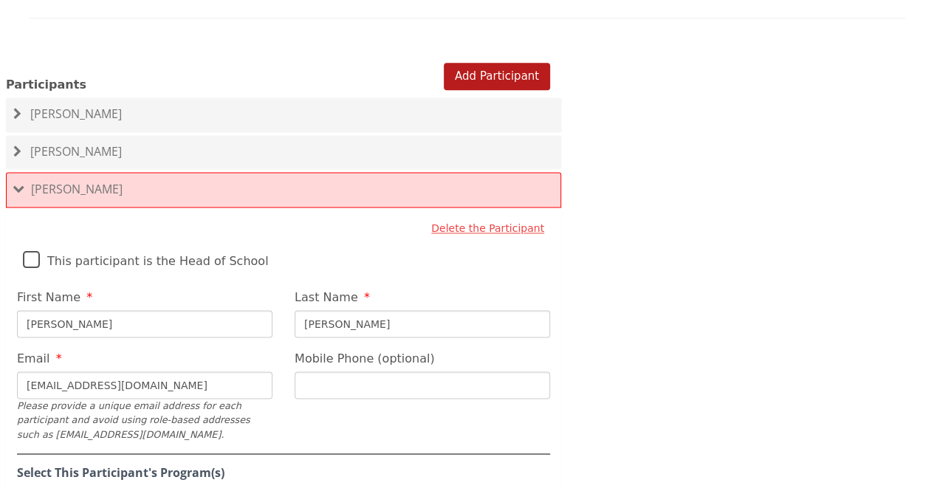
scroll to position [936, 0]
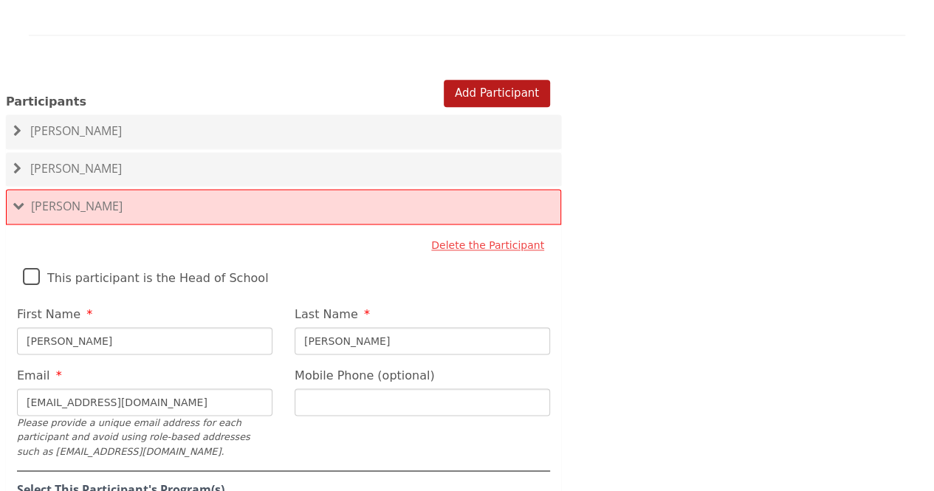
click at [44, 198] on span "[PERSON_NAME]" at bounding box center [77, 206] width 92 height 16
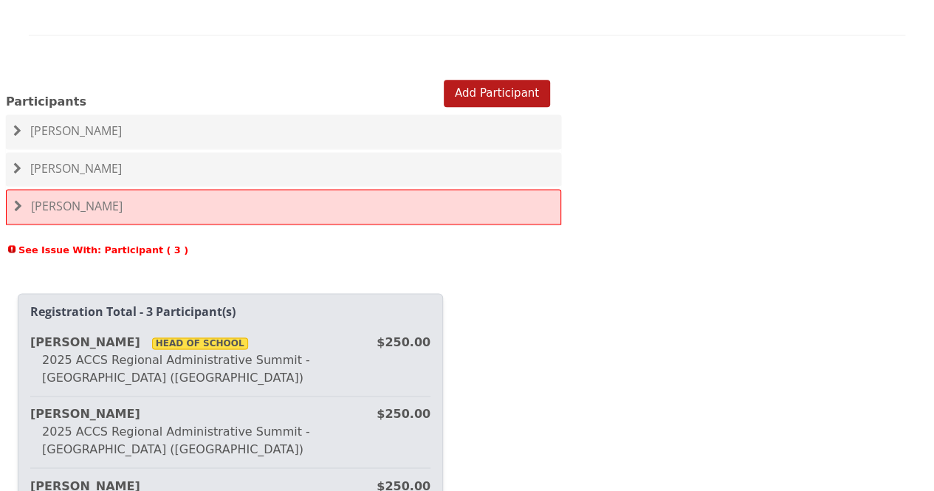
click at [44, 198] on span "[PERSON_NAME]" at bounding box center [77, 206] width 92 height 16
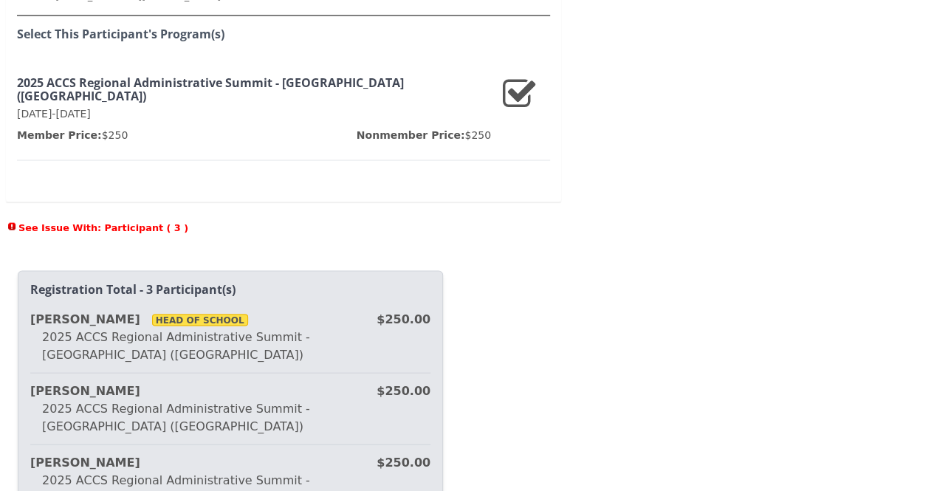
scroll to position [1452, 0]
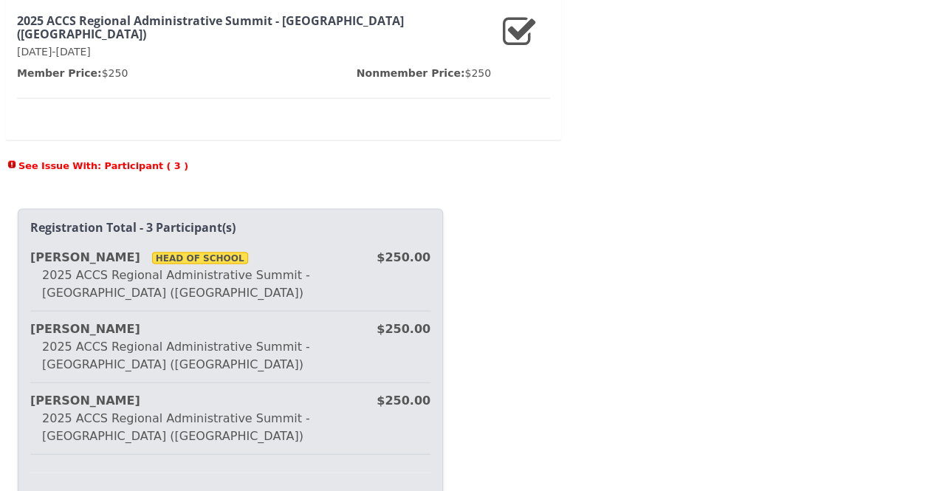
click at [151, 153] on div "2025 Regional Summit - [GEOGRAPHIC_DATA] ([GEOGRAPHIC_DATA]) [GEOGRAPHIC_DATA] …" at bounding box center [467, 245] width 934 height 491
click at [472, 376] on div "2025 Regional Summit - [GEOGRAPHIC_DATA] ([GEOGRAPHIC_DATA]) [GEOGRAPHIC_DATA] …" at bounding box center [467, 245] width 934 height 491
click at [841, 317] on div "2025 Regional Summit - [GEOGRAPHIC_DATA] ([GEOGRAPHIC_DATA]) [GEOGRAPHIC_DATA] …" at bounding box center [467, 245] width 934 height 491
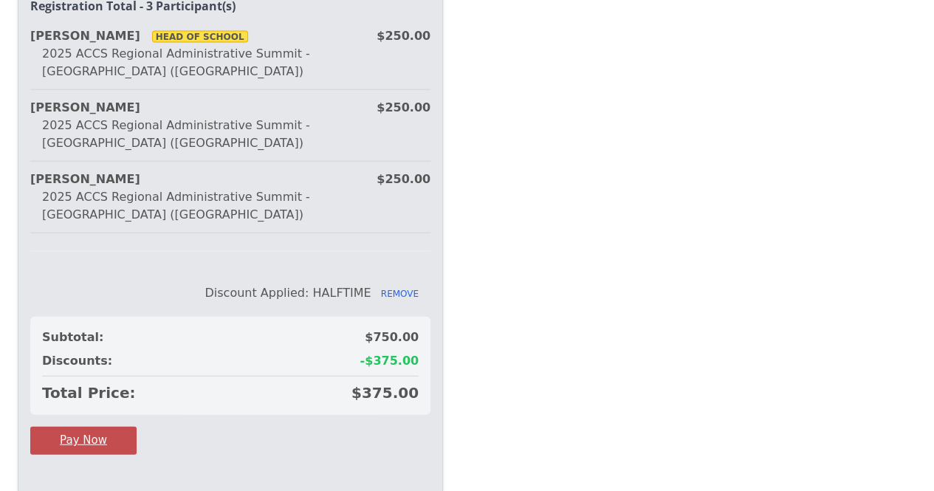
click at [69, 427] on button "Pay Now" at bounding box center [83, 440] width 106 height 27
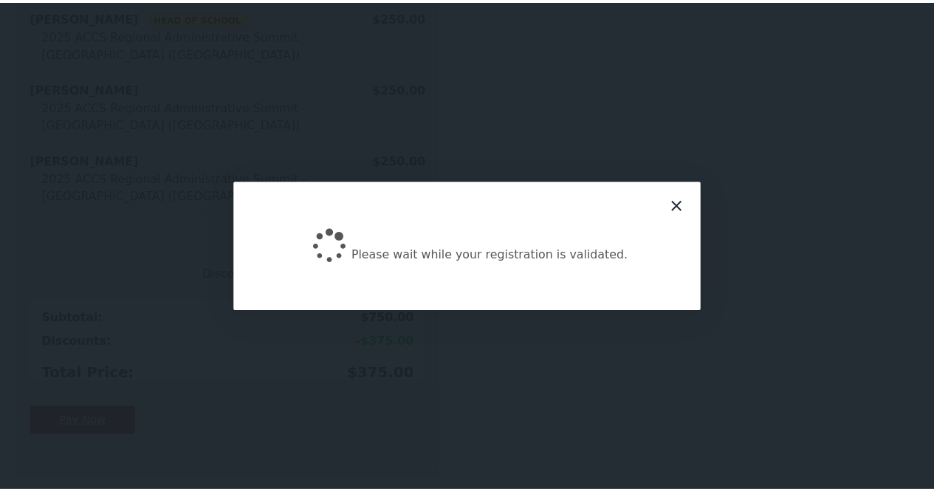
scroll to position [1655, 0]
